Goal: Entertainment & Leisure: Browse casually

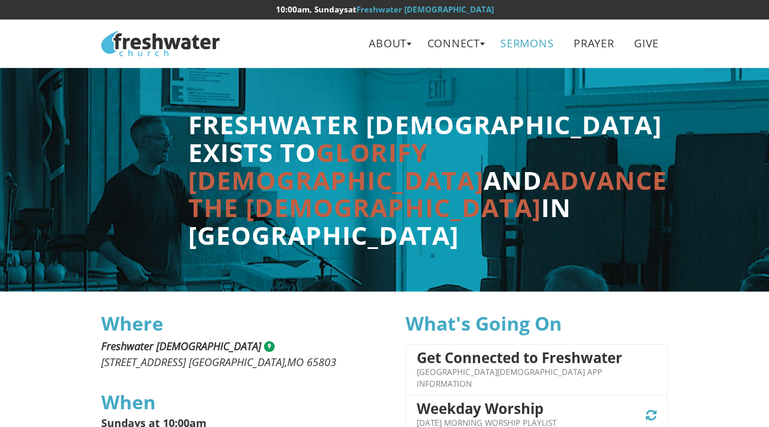
click at [526, 49] on link "Sermons" at bounding box center [527, 43] width 70 height 27
